Goal: Information Seeking & Learning: Learn about a topic

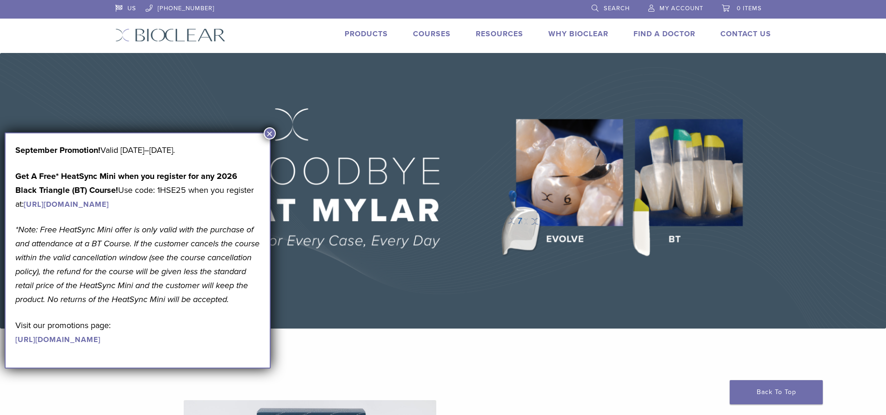
click at [272, 134] on button "×" at bounding box center [270, 133] width 12 height 12
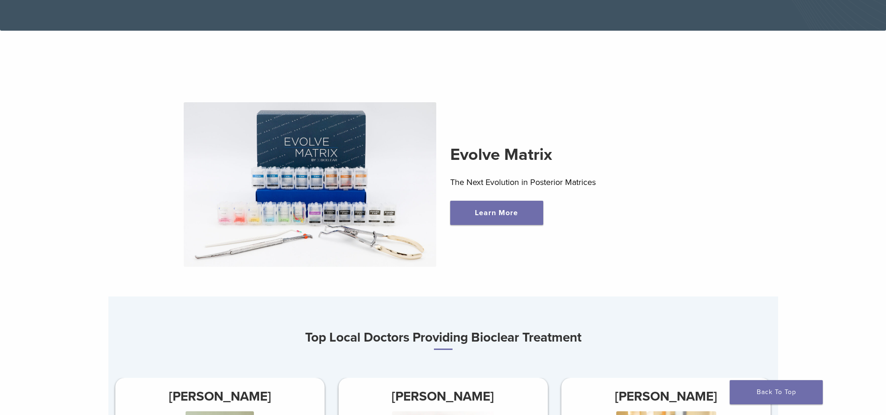
scroll to position [326, 0]
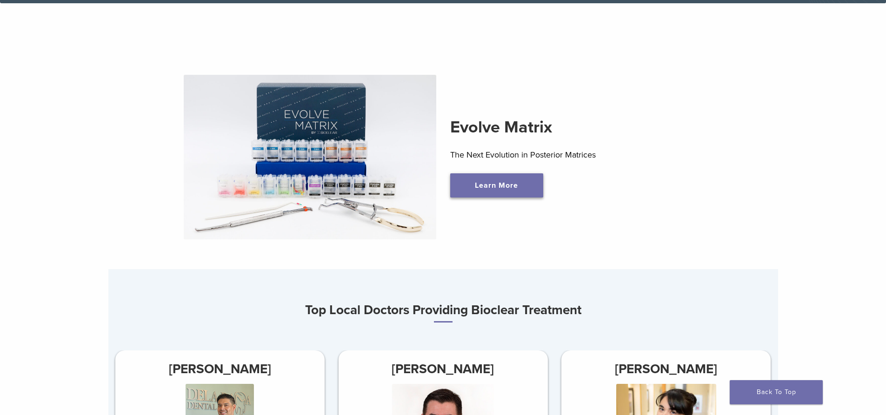
click at [472, 189] on link "Learn More" at bounding box center [496, 185] width 93 height 24
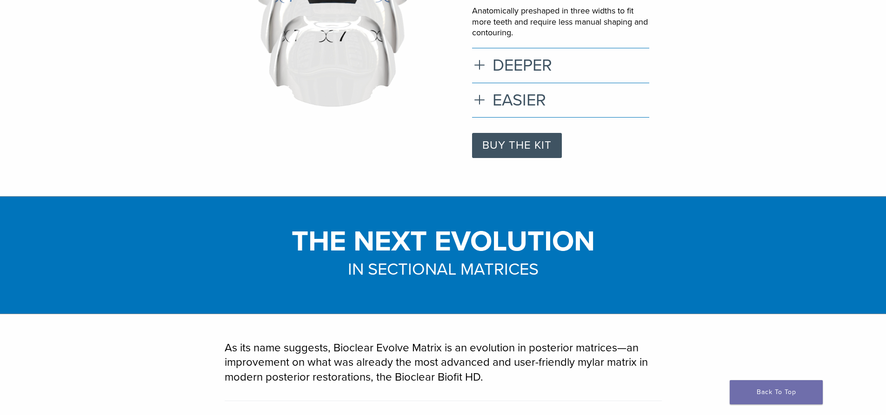
scroll to position [186, 0]
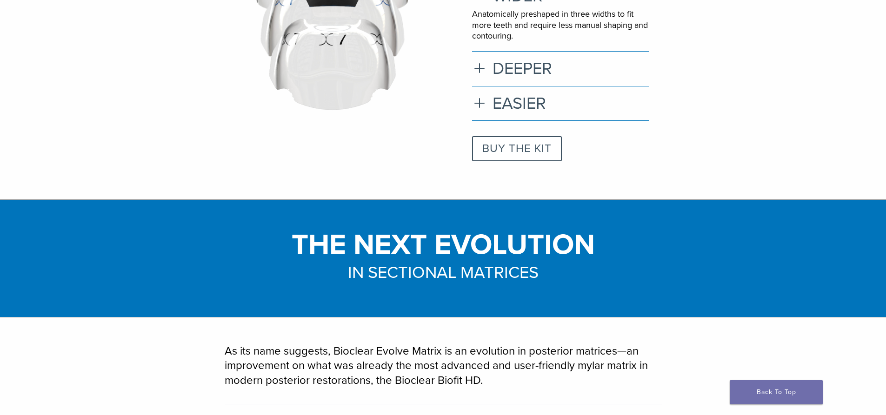
click at [532, 145] on link "BUY THE KIT" at bounding box center [517, 148] width 90 height 25
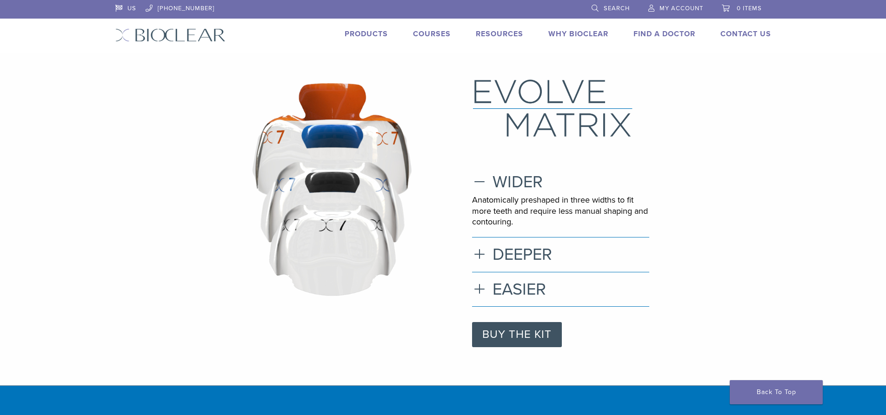
click at [352, 34] on link "Products" at bounding box center [366, 33] width 43 height 9
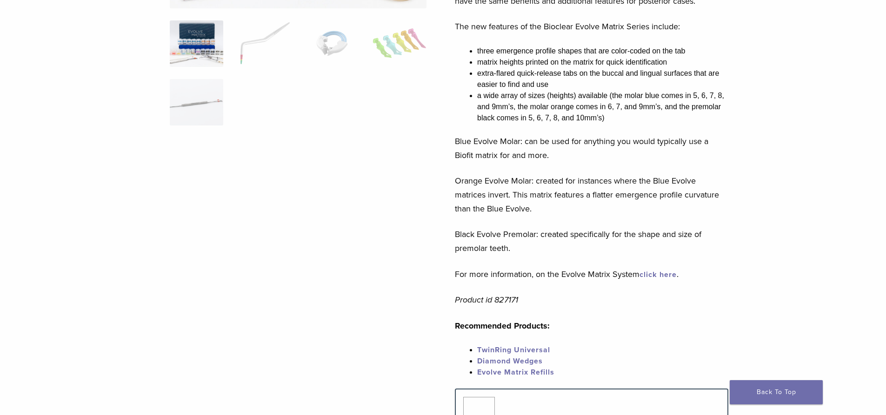
scroll to position [140, 0]
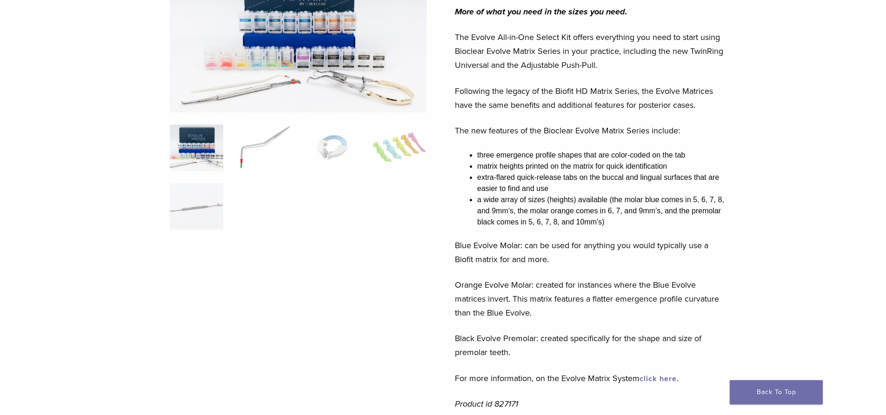
click at [253, 148] on img at bounding box center [263, 148] width 53 height 47
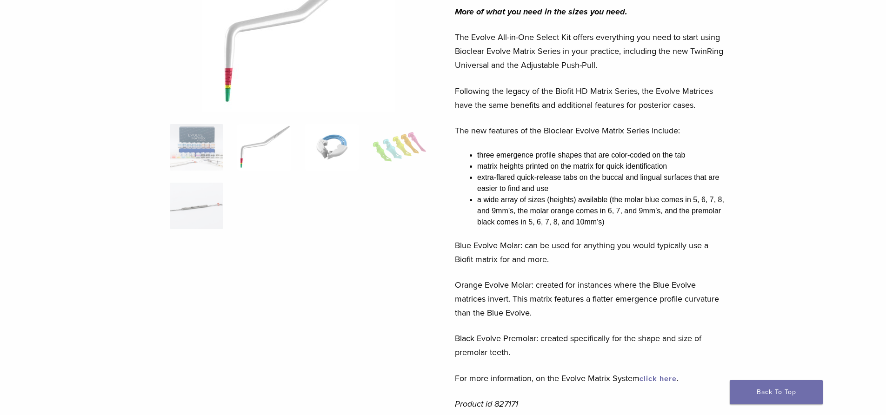
click at [321, 150] on img at bounding box center [331, 147] width 53 height 47
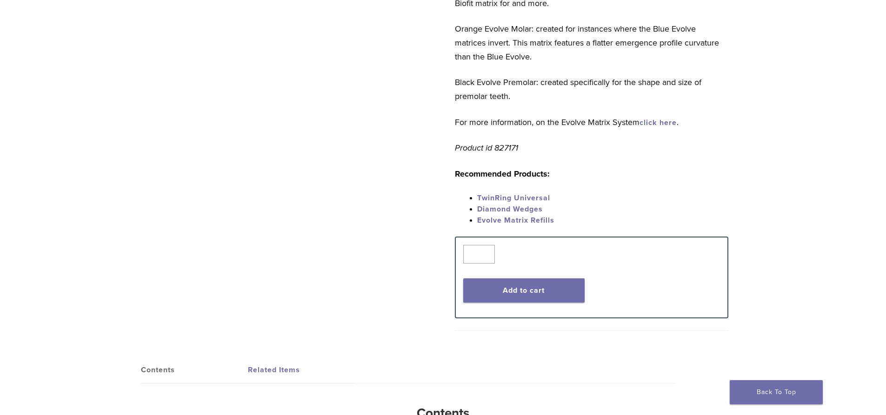
scroll to position [419, 0]
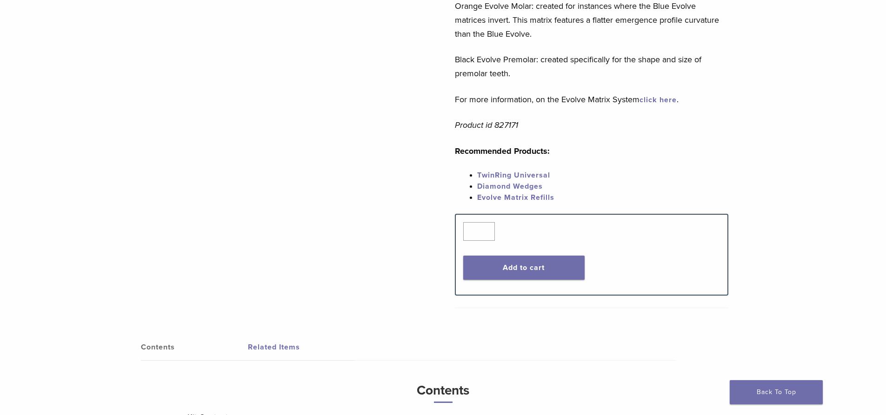
click at [541, 177] on link "TwinRing Universal" at bounding box center [513, 175] width 73 height 9
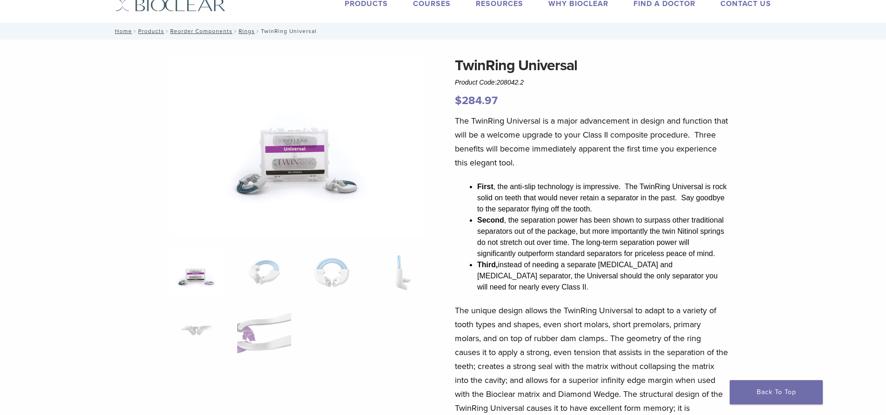
scroll to position [47, 0]
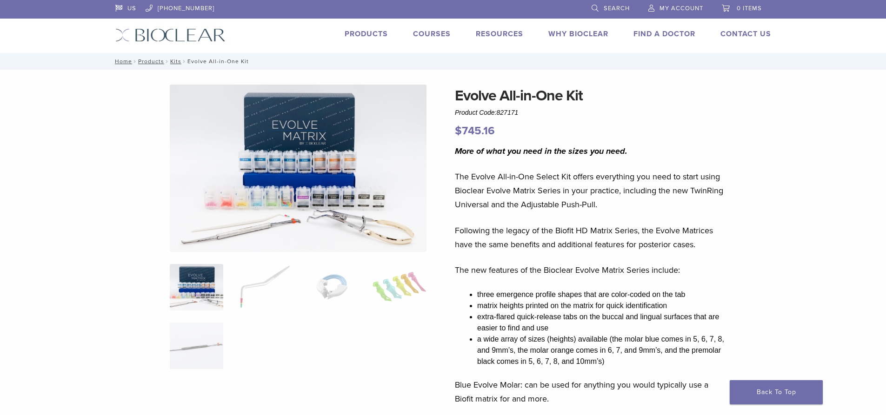
scroll to position [419, 0]
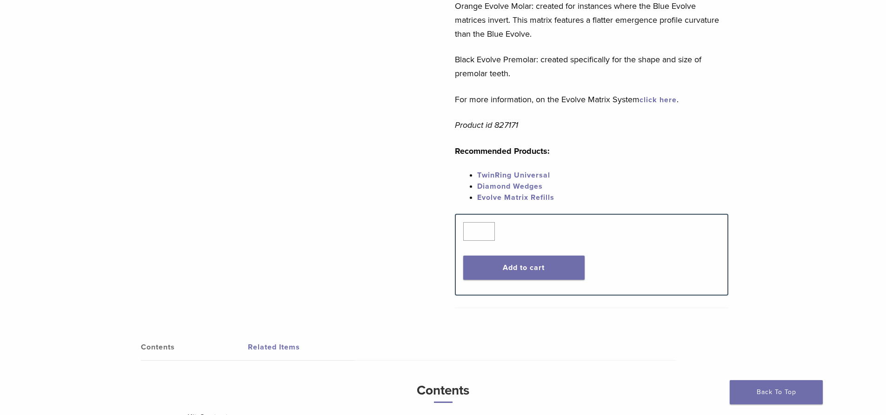
click at [501, 173] on link "TwinRing Universal" at bounding box center [513, 175] width 73 height 9
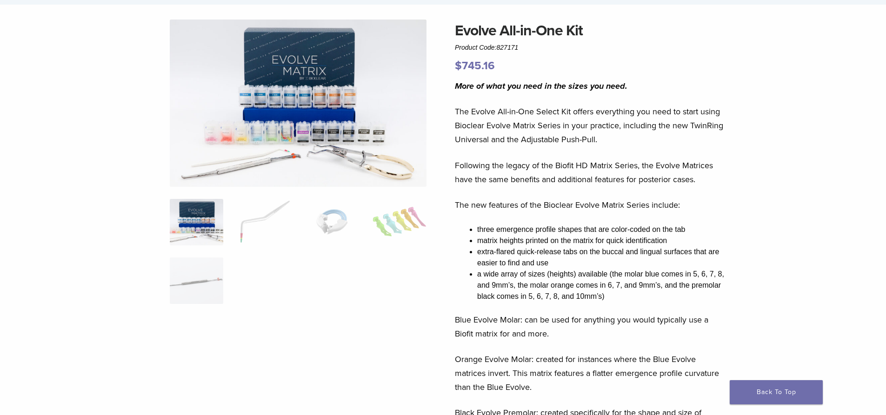
scroll to position [47, 0]
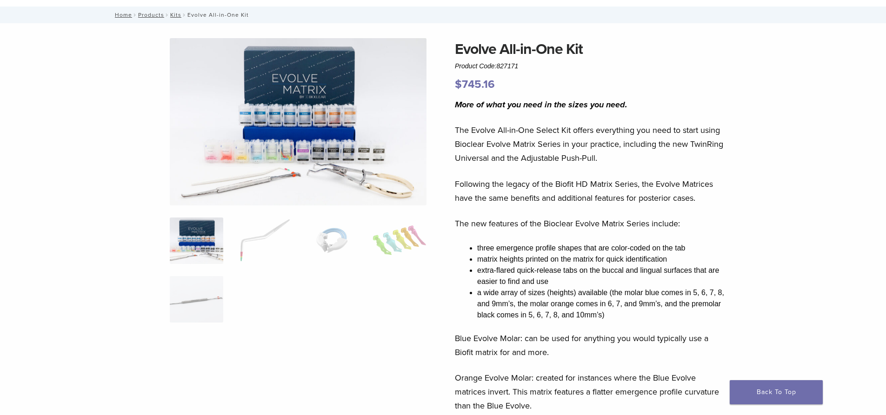
click at [203, 250] on img at bounding box center [196, 241] width 53 height 47
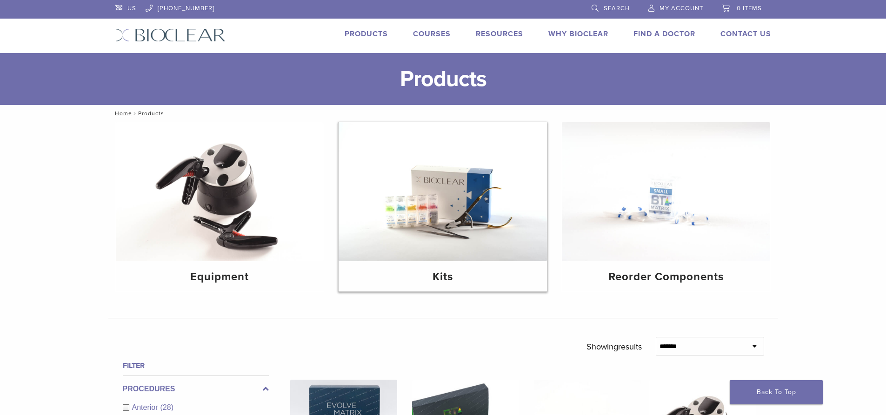
click at [414, 210] on img at bounding box center [443, 191] width 208 height 139
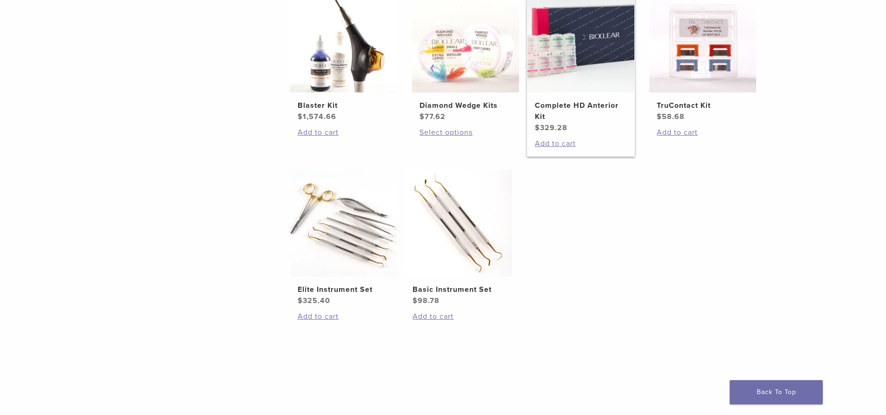
scroll to position [419, 0]
